Goal: Check status: Check status

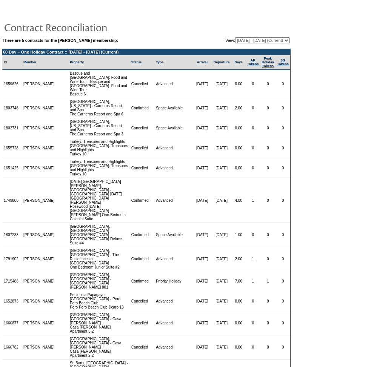
click at [3, 52] on td "60 Day – One Holiday Contract :: [DATE] - [DATE] (Current)" at bounding box center [146, 52] width 288 height 6
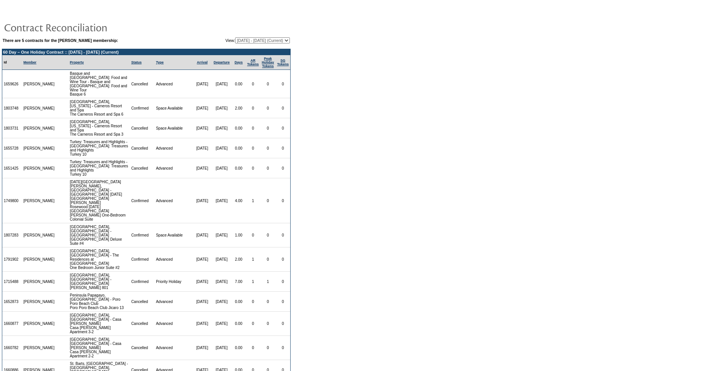
click at [373, 31] on form "There are 5 contracts for the [PERSON_NAME] membership: View: [DATE] - [DATE] […" at bounding box center [359, 294] width 719 height 589
drag, startPoint x: 373, startPoint y: 31, endPoint x: 309, endPoint y: 123, distance: 111.8
click at [336, 158] on form "There are 5 contracts for the [PERSON_NAME] membership: View: [DATE] - [DATE] […" at bounding box center [359, 294] width 719 height 589
click at [374, 99] on form "There are 5 contracts for the [PERSON_NAME] membership: View: [DATE] - [DATE] […" at bounding box center [359, 294] width 719 height 589
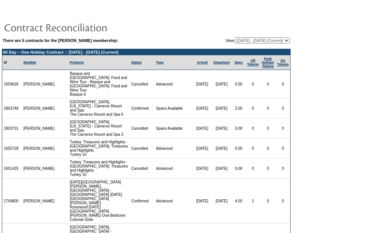
drag, startPoint x: 313, startPoint y: 89, endPoint x: 314, endPoint y: 55, distance: 34.7
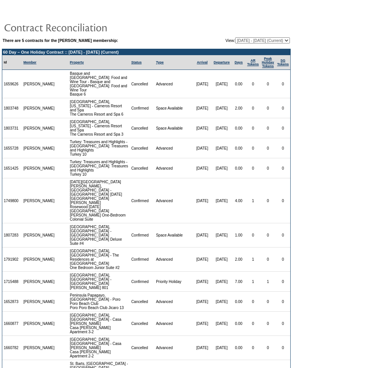
click at [249, 34] on td at bounding box center [146, 27] width 289 height 15
drag, startPoint x: 248, startPoint y: 37, endPoint x: 245, endPoint y: 46, distance: 9.7
click at [247, 37] on table "There are 5 contracts for the [PERSON_NAME] membership: View: [DATE] - [DATE] […" at bounding box center [146, 41] width 289 height 8
click at [245, 37] on table "There are 5 contracts for the [PERSON_NAME] membership: View: [DATE] - [DATE] […" at bounding box center [146, 41] width 289 height 8
click at [245, 42] on select "[DATE] - [DATE] [DATE] - [DATE] (Current) [DATE] - [DATE] [DATE] - [DATE] [DATE…" at bounding box center [262, 40] width 55 height 6
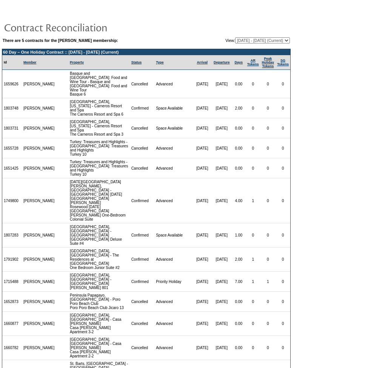
select select "151189"
click at [235, 38] on select "[DATE] - [DATE] [DATE] - [DATE] (Current) [DATE] - [DATE] [DATE] - [DATE] [DATE…" at bounding box center [262, 40] width 55 height 6
